Goal: Task Accomplishment & Management: Manage account settings

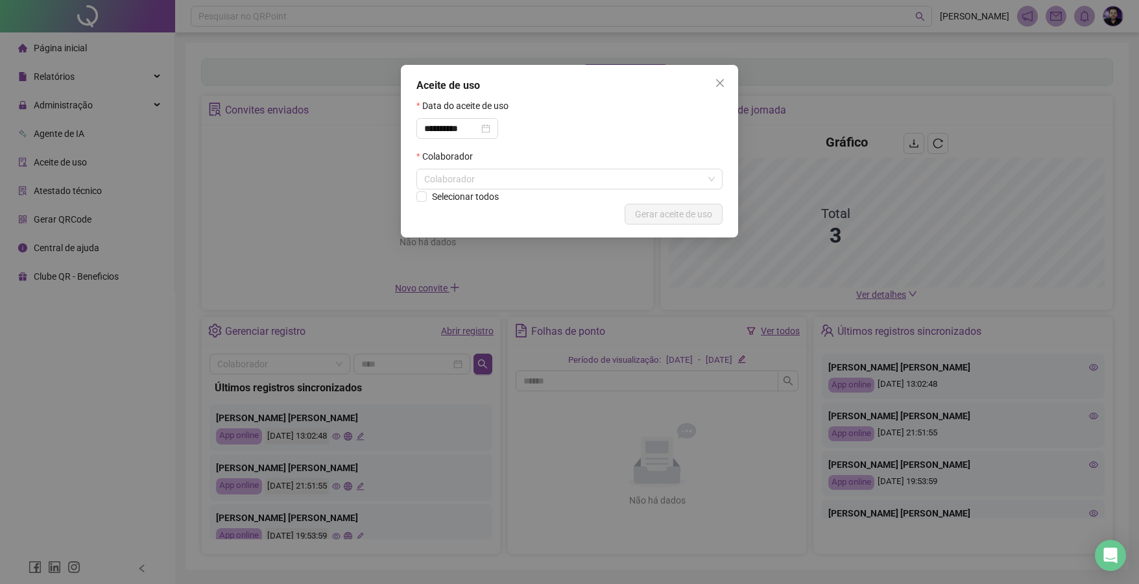
click at [718, 76] on button "Close" at bounding box center [719, 83] width 21 height 21
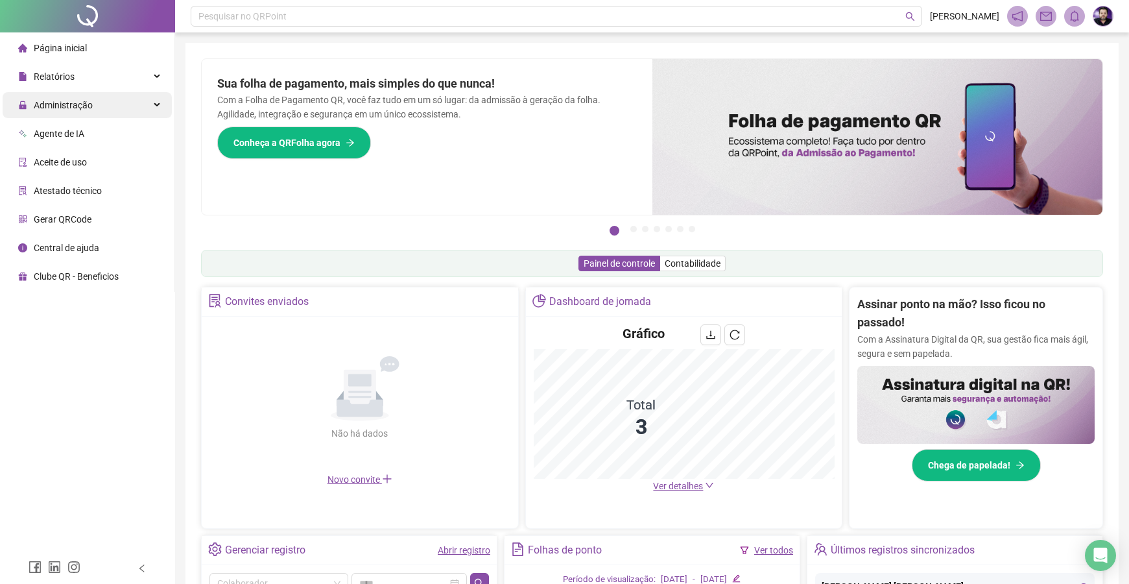
click at [65, 106] on span "Administração" at bounding box center [63, 105] width 59 height 10
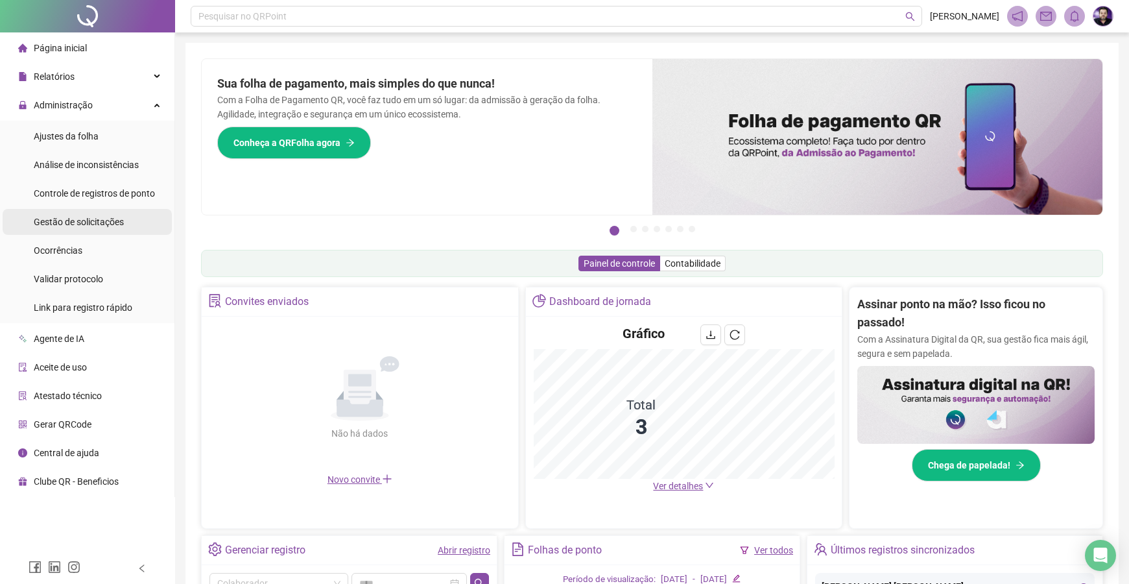
click at [58, 211] on div "Gestão de solicitações" at bounding box center [79, 222] width 90 height 26
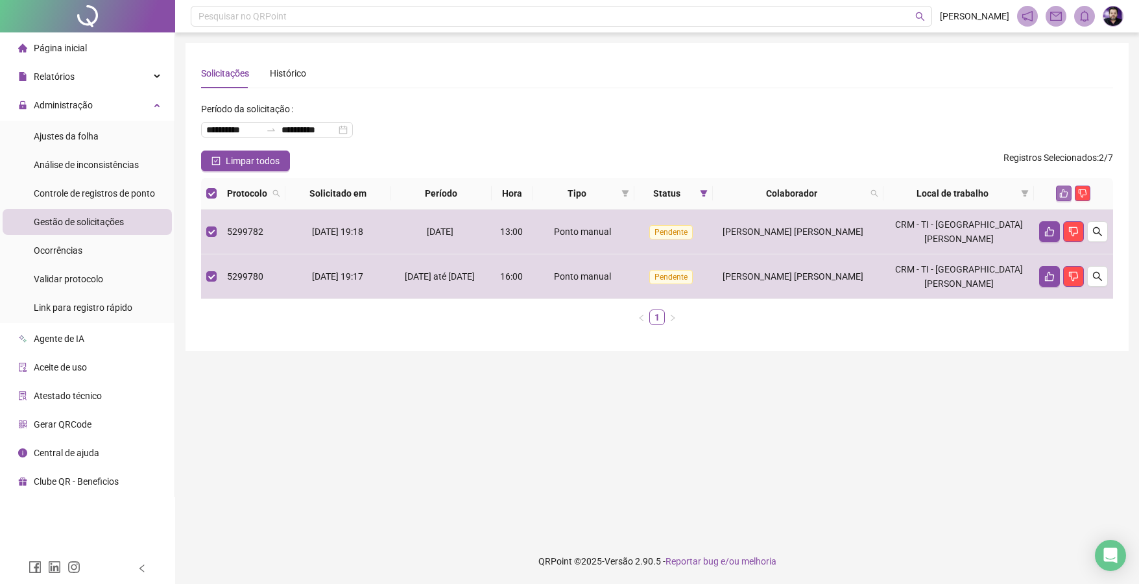
click at [1059, 186] on button "button" at bounding box center [1064, 193] width 16 height 16
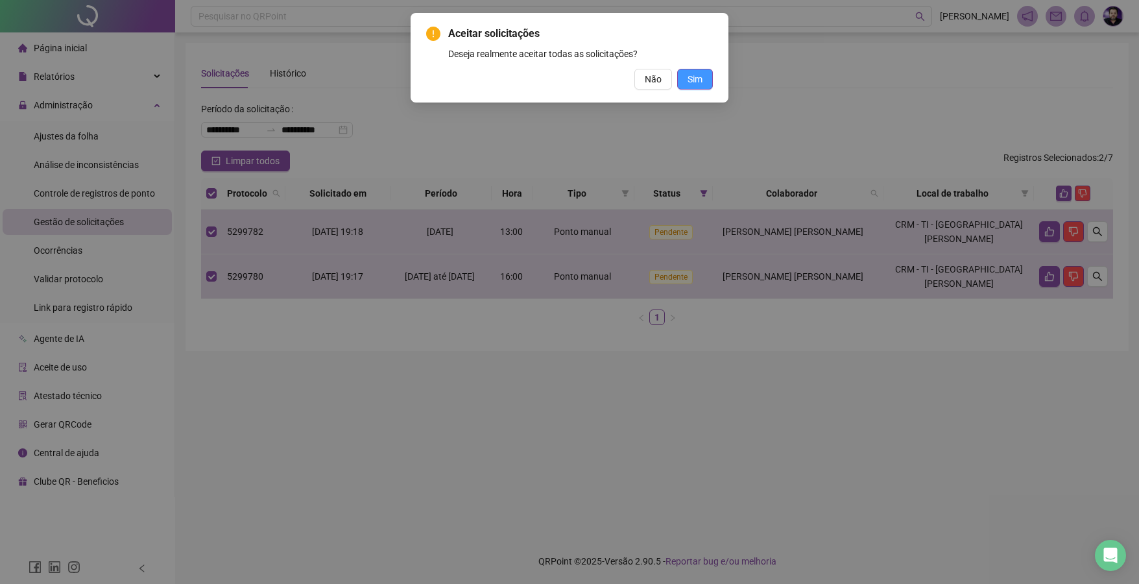
click at [695, 75] on span "Sim" at bounding box center [694, 79] width 15 height 14
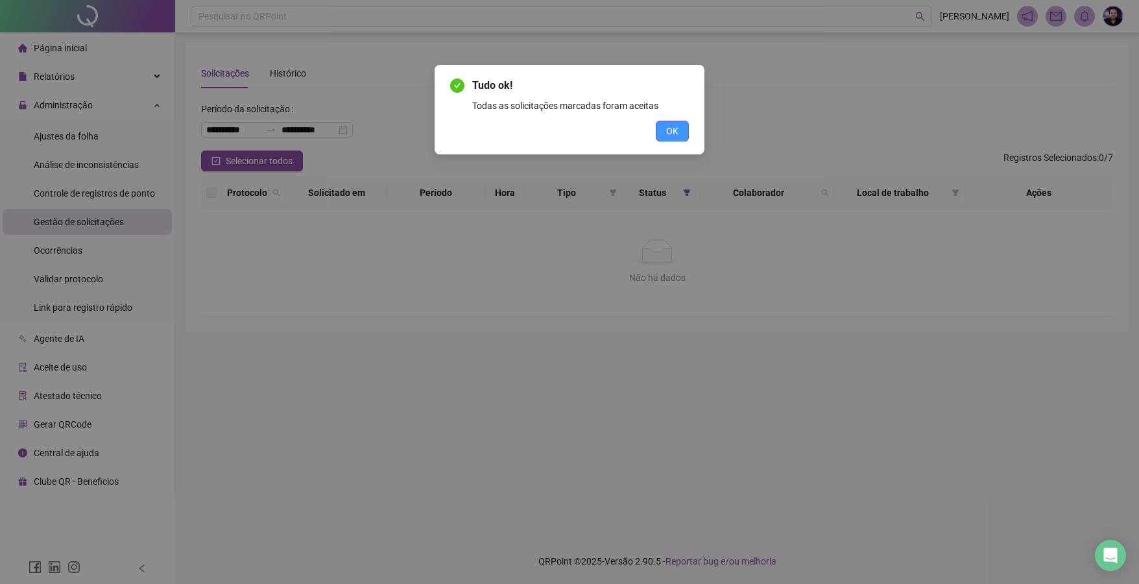
click at [670, 126] on span "OK" at bounding box center [672, 131] width 12 height 14
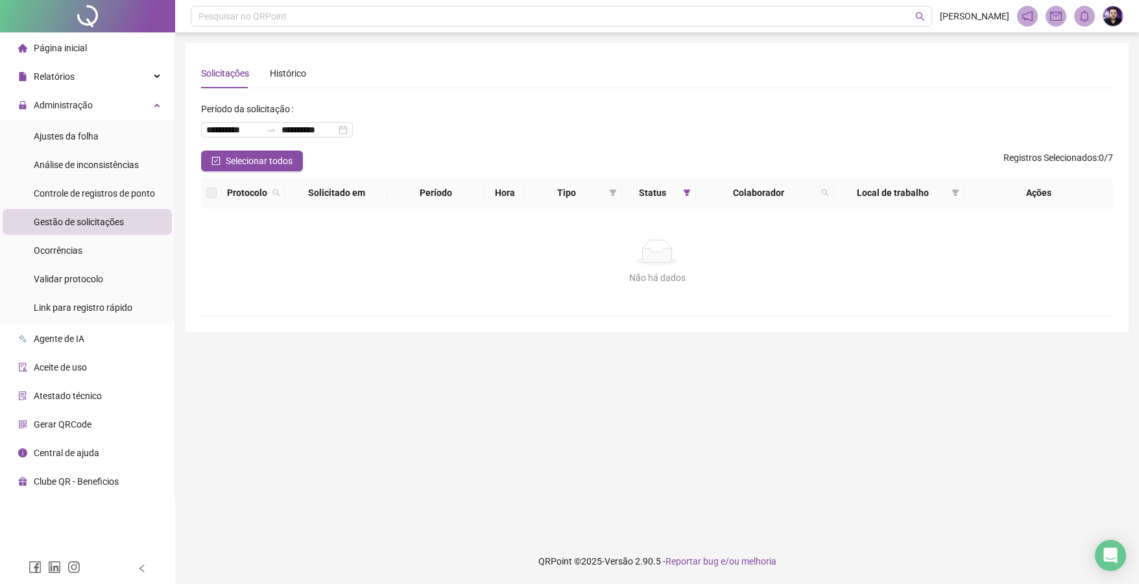
click at [1107, 11] on img at bounding box center [1112, 15] width 19 height 19
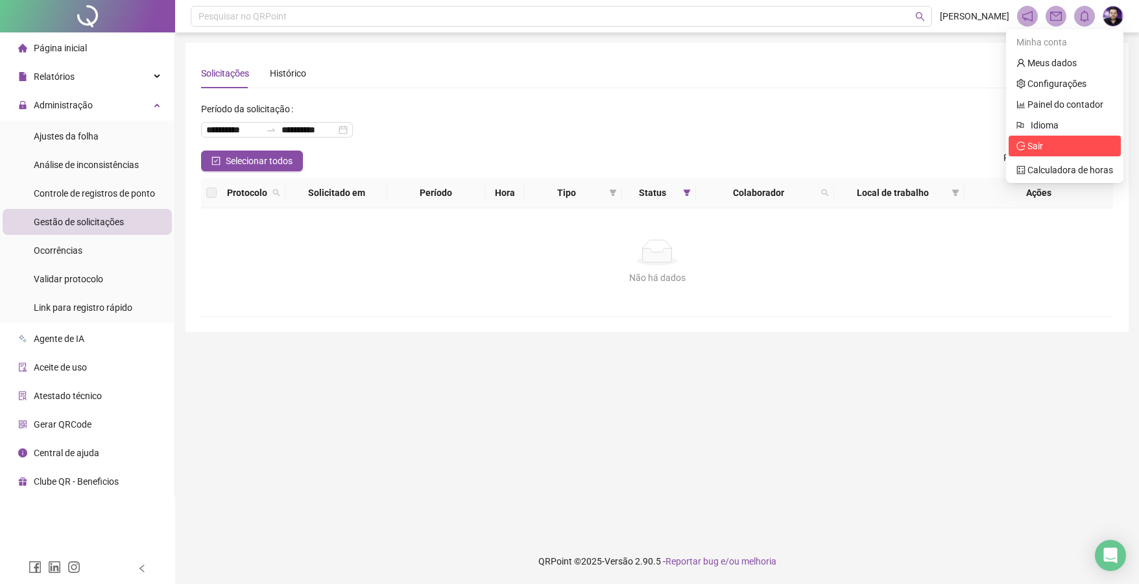
click at [1030, 143] on span "Sair" at bounding box center [1035, 146] width 16 height 10
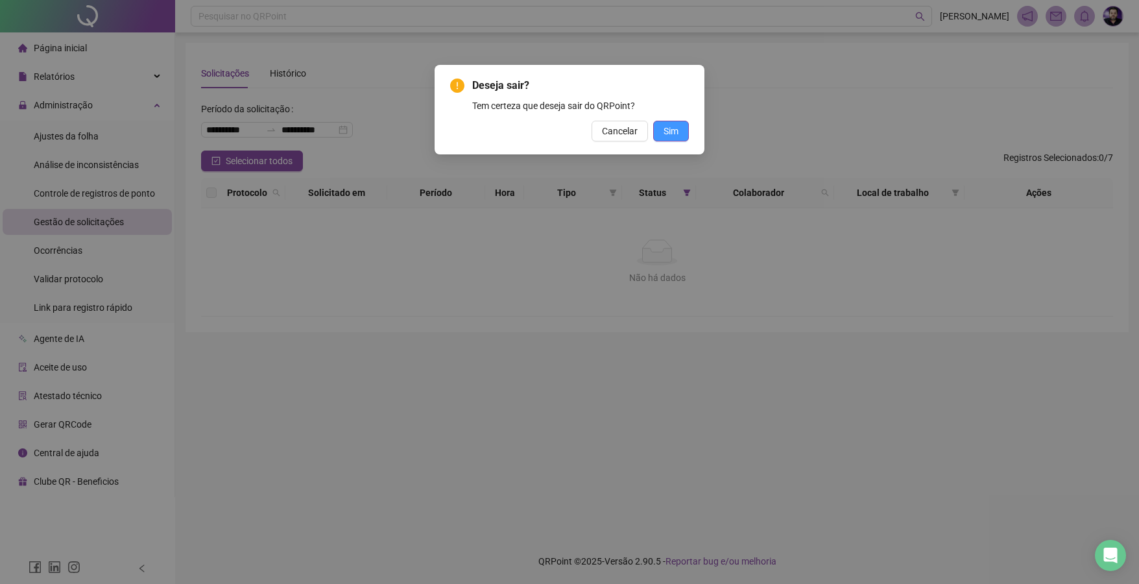
click at [687, 128] on button "Sim" at bounding box center [671, 131] width 36 height 21
